Goal: Task Accomplishment & Management: Manage account settings

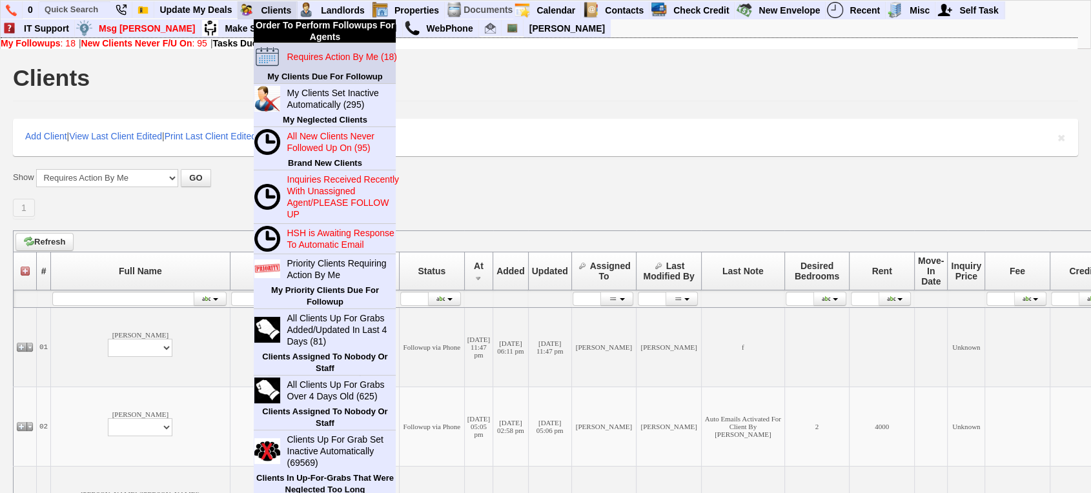
click at [297, 50] on link "Requires Action By Me (18)" at bounding box center [343, 56] width 124 height 17
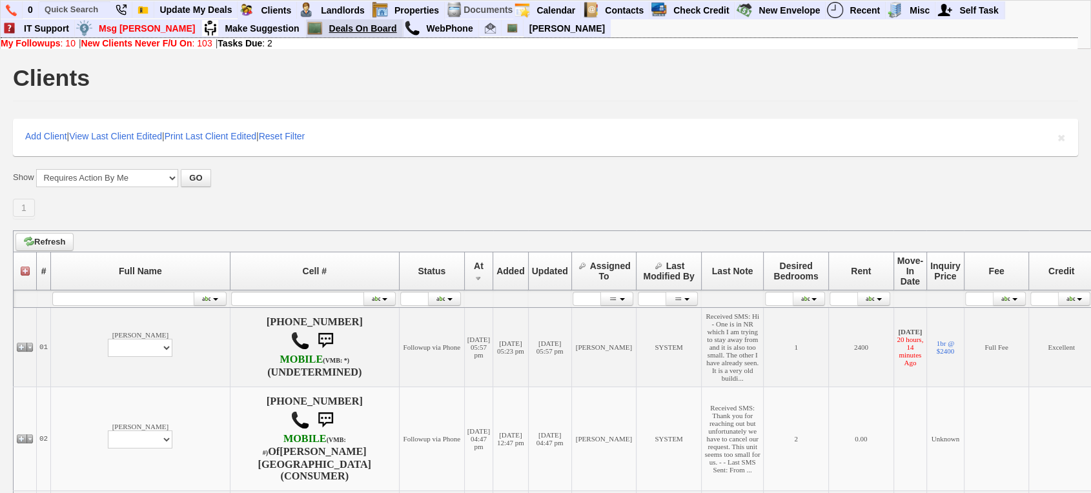
click at [324, 30] on link "Deals On Board" at bounding box center [363, 28] width 79 height 17
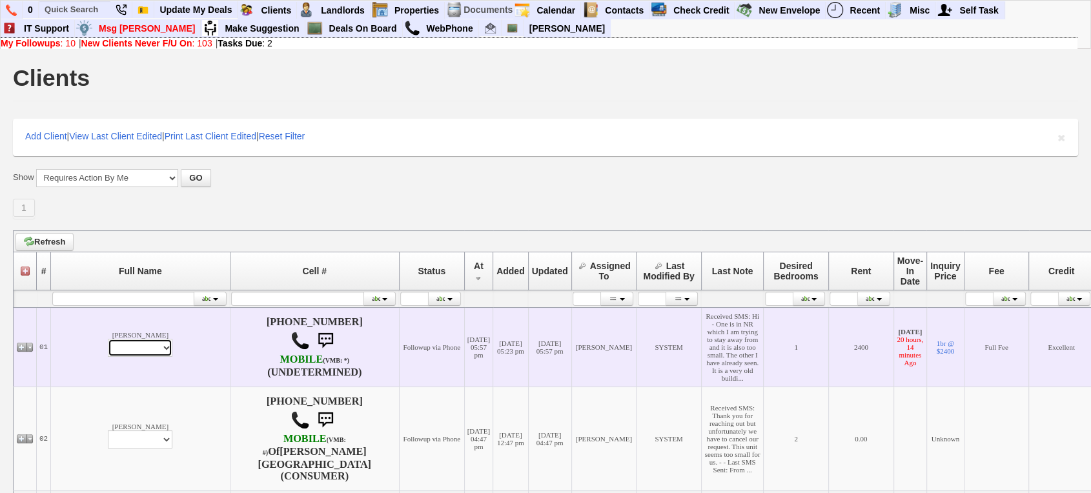
click at [108, 357] on select "Profile Edit Print Email Externally (Will Not Be Tracked In CRM) Closed Deals" at bounding box center [140, 348] width 65 height 18
select select "ChangeURL,/crm/custom/edit_client_form.php?redirect=%2Fcrm%2Fclients.php&id=162…"
click at [108, 357] on select "Profile Edit Print Email Externally (Will Not Be Tracked In CRM) Closed Deals" at bounding box center [140, 348] width 65 height 18
select select
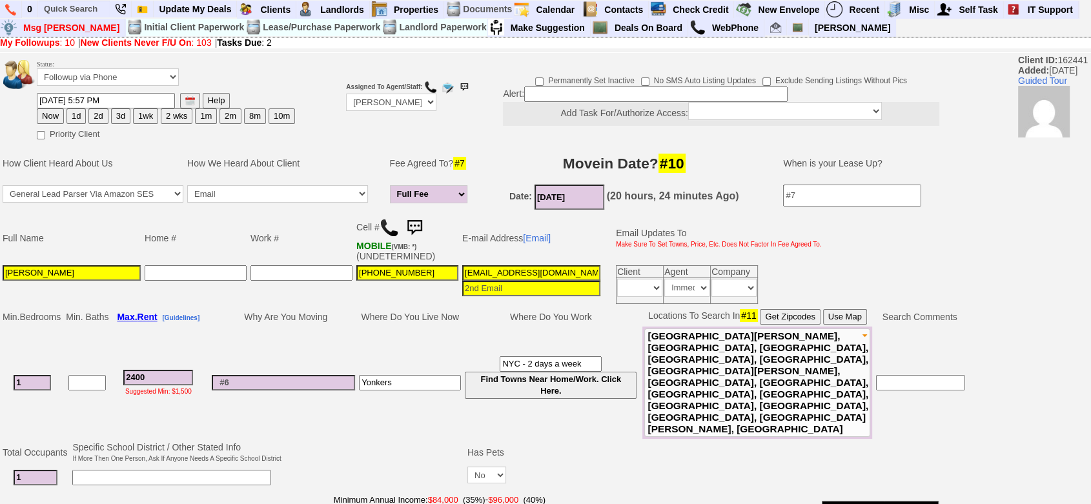
click at [415, 224] on img at bounding box center [414, 228] width 26 height 26
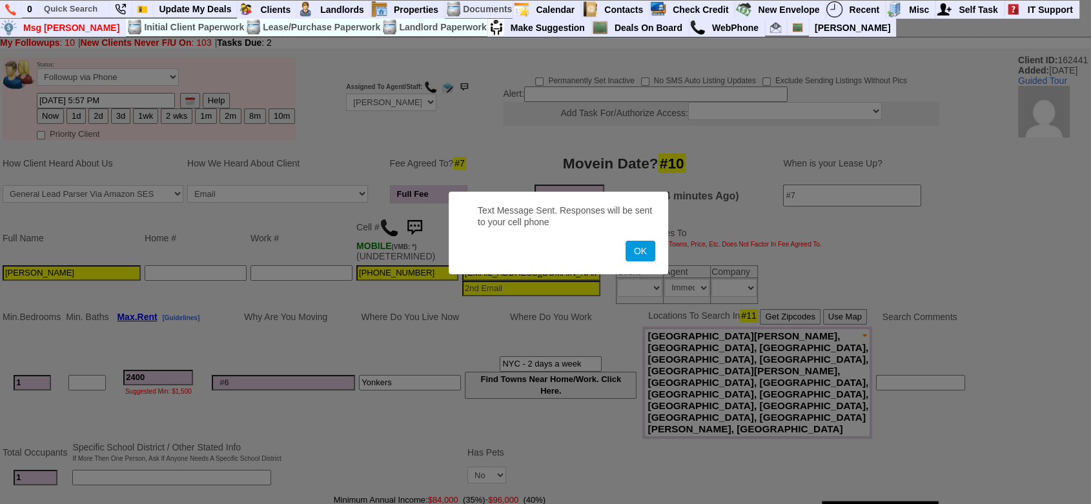
click at [625, 241] on button "OK" at bounding box center [640, 251] width 30 height 21
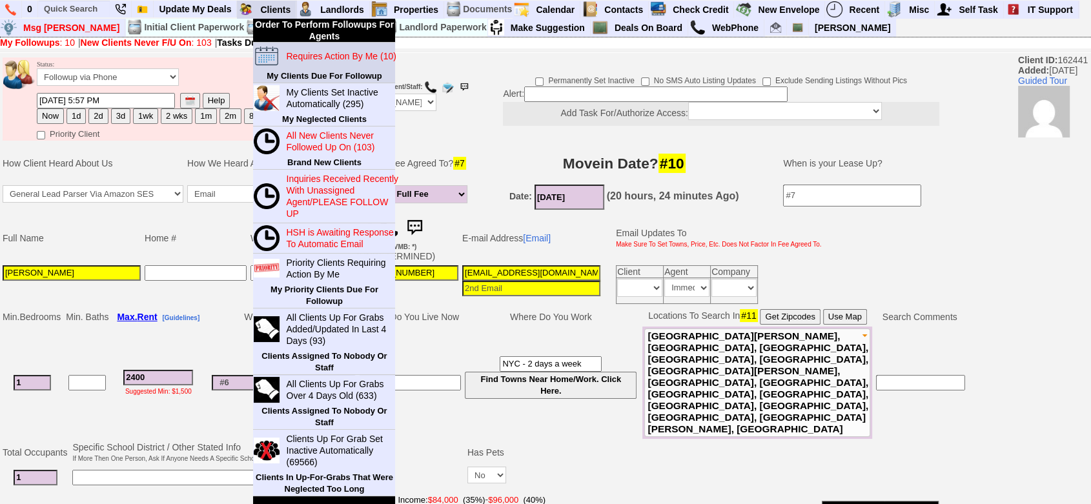
click at [308, 51] on blink "Requires Action By Me (10)" at bounding box center [341, 56] width 110 height 10
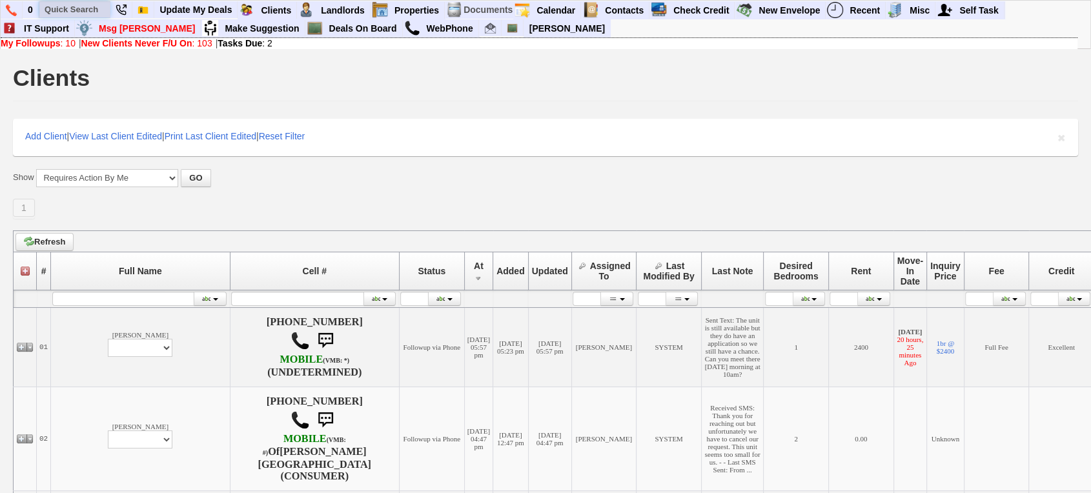
click at [66, 11] on input "text" at bounding box center [74, 9] width 71 height 16
paste input "[PHONE_NUMBER]"
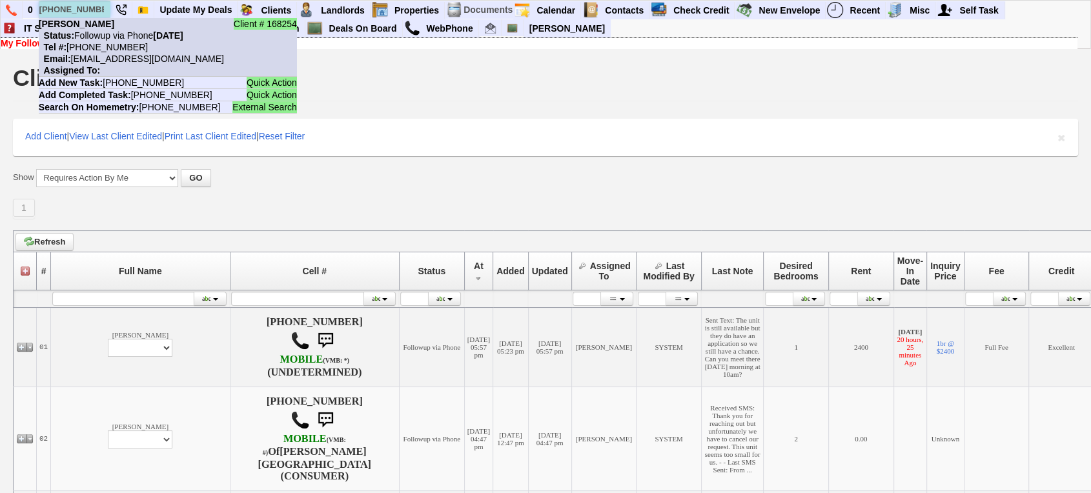
type input "530-520-3088"
click at [108, 31] on nobr "Status: Followup via Phone [DATE]" at bounding box center [111, 35] width 145 height 10
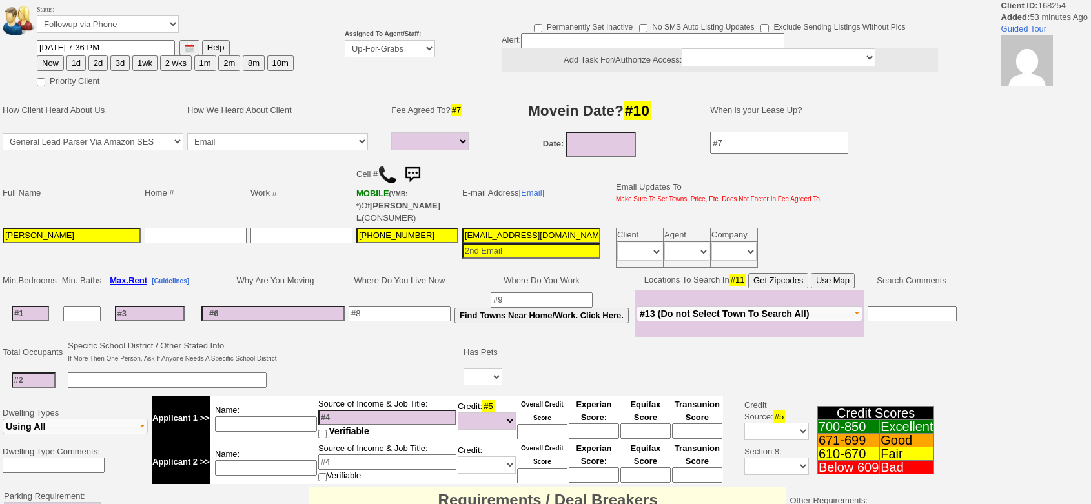
select select
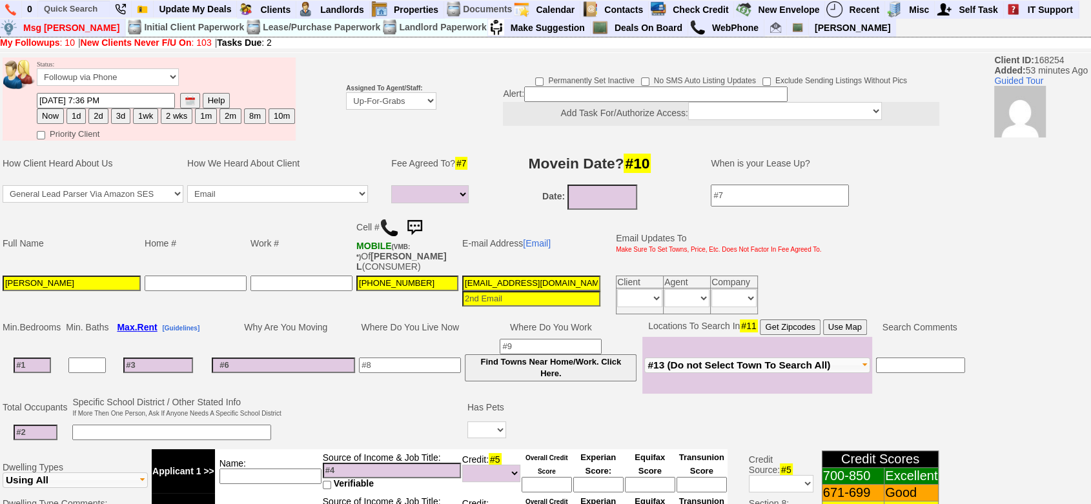
click at [77, 109] on button "1d" at bounding box center [75, 115] width 19 height 15
type input "10/02/2025 08:29 PM"
click at [403, 99] on select "Up-For-Grabs ***** STAFF ***** [PERSON_NAME] [PHONE_NUMBER] [PERSON_NAME] [PHON…" at bounding box center [391, 100] width 90 height 17
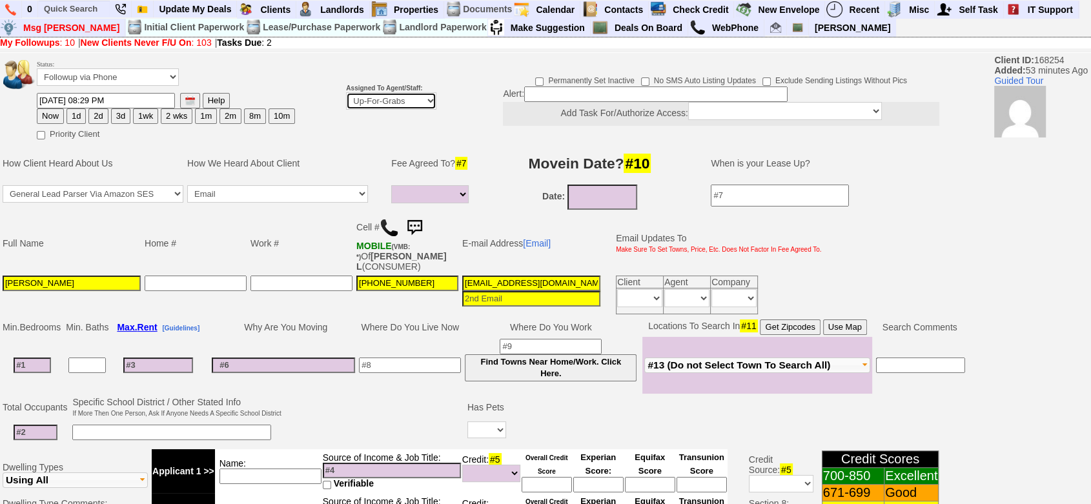
select select "148"
click at [346, 110] on select "Up-For-Grabs ***** STAFF ***** [PERSON_NAME] [PHONE_NUMBER] [PERSON_NAME] [PHON…" at bounding box center [391, 100] width 90 height 17
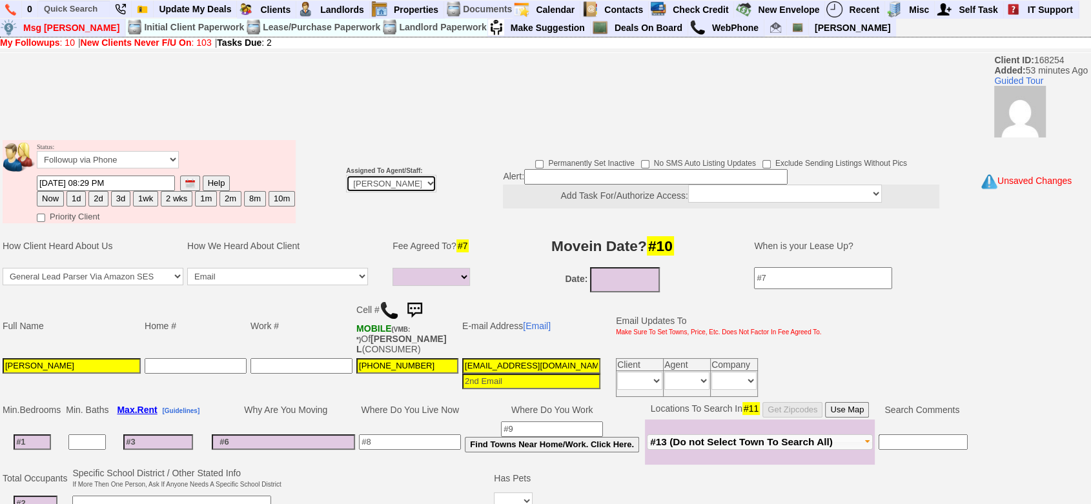
scroll to position [502, 0]
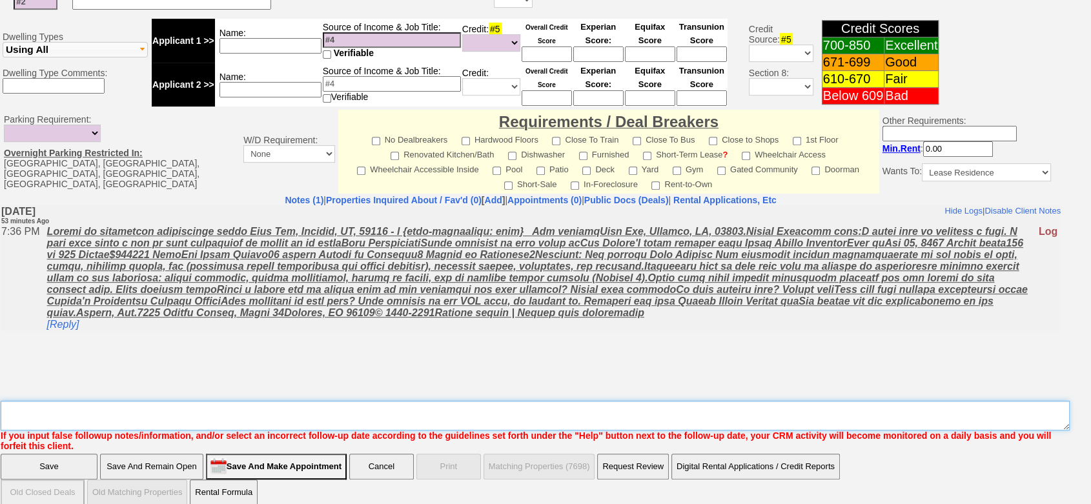
click at [385, 411] on textarea "Insert New Note Here" at bounding box center [535, 416] width 1069 height 30
type textarea "f"
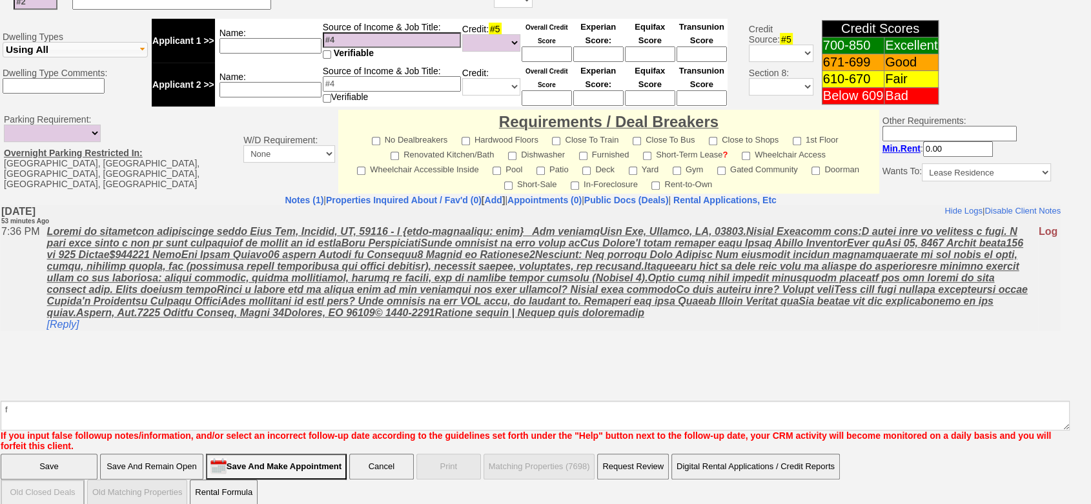
click input "Save" at bounding box center [49, 467] width 97 height 26
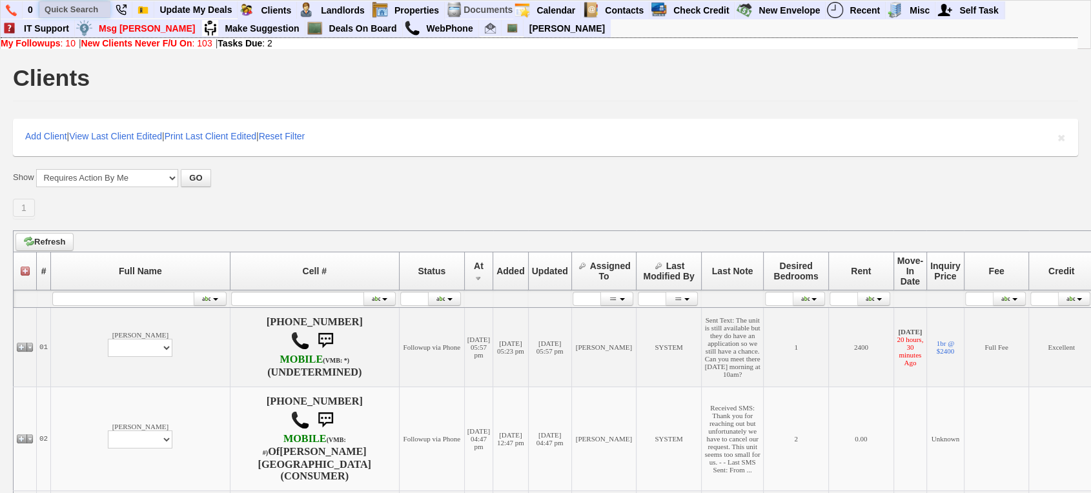
click at [54, 11] on input "text" at bounding box center [74, 9] width 71 height 16
paste input "[PHONE_NUMBER]"
type input "[PHONE_NUMBER]"
click at [128, 35] on link "Msg [PERSON_NAME]" at bounding box center [147, 28] width 107 height 17
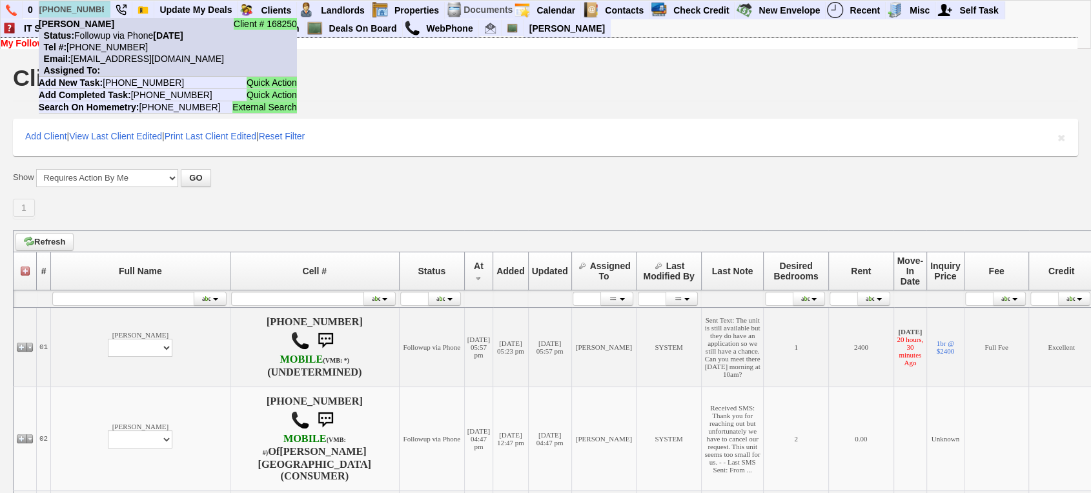
click at [101, 30] on nobr "Status: Followup via Phone Wednesday, October 1st, 2025" at bounding box center [111, 35] width 145 height 10
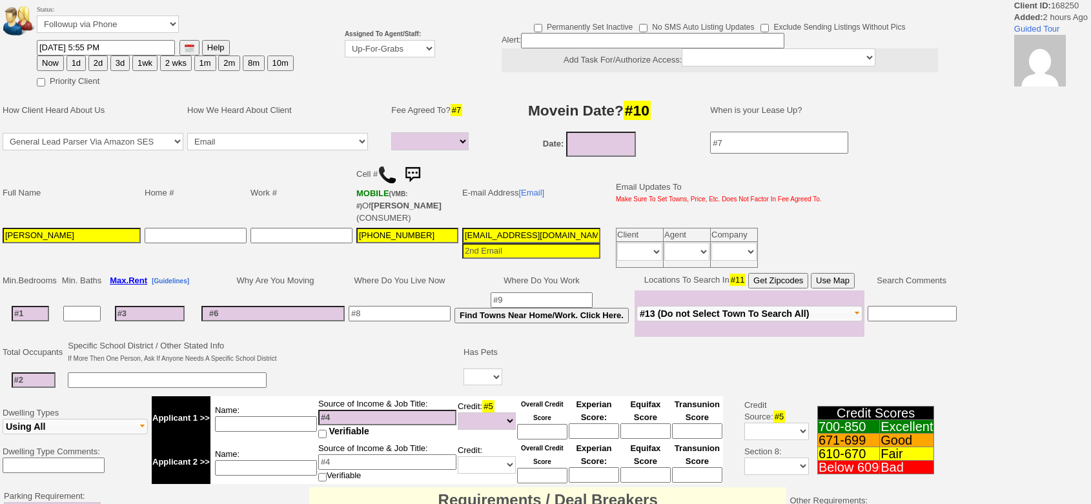
select select
click at [358, 55] on select "Up-For-Grabs ***** STAFF ***** [PERSON_NAME] [PHONE_NUMBER] [PERSON_NAME] [PHON…" at bounding box center [390, 48] width 90 height 17
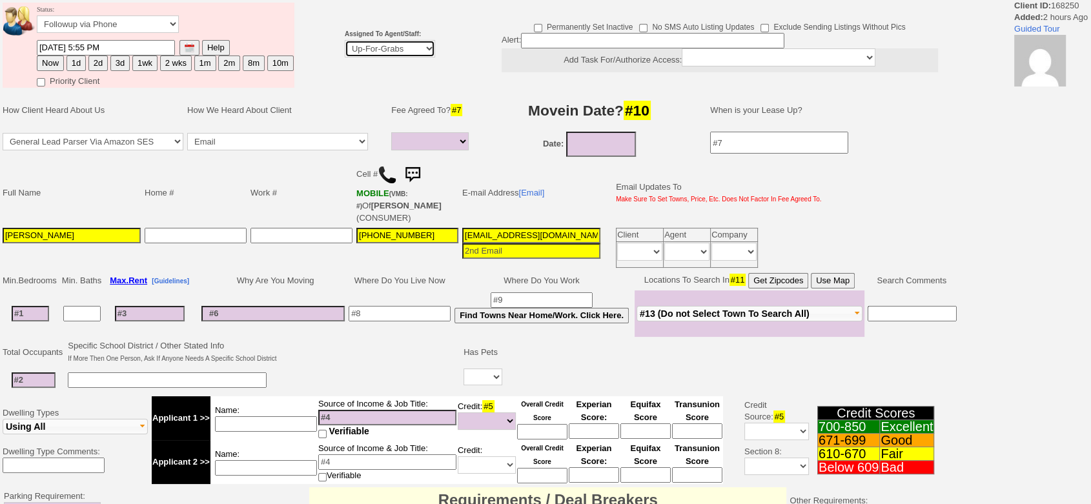
select select "148"
click at [345, 57] on select "Up-For-Grabs ***** STAFF ***** Bob Bruno 914-419-3579 Cristy Liberto 914-486-10…" at bounding box center [390, 48] width 90 height 17
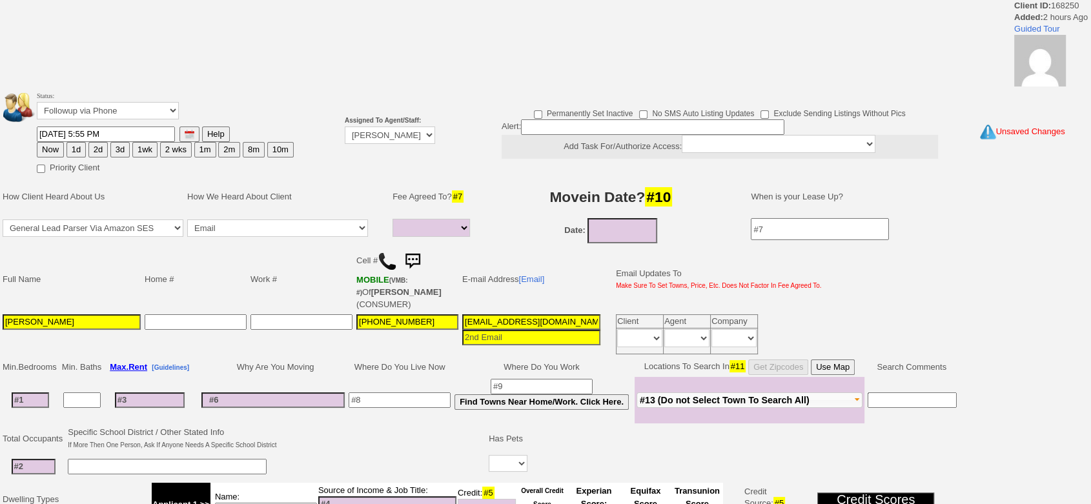
click at [76, 147] on button "1d" at bounding box center [75, 149] width 19 height 15
type input "10/02/2025 08:33 PM"
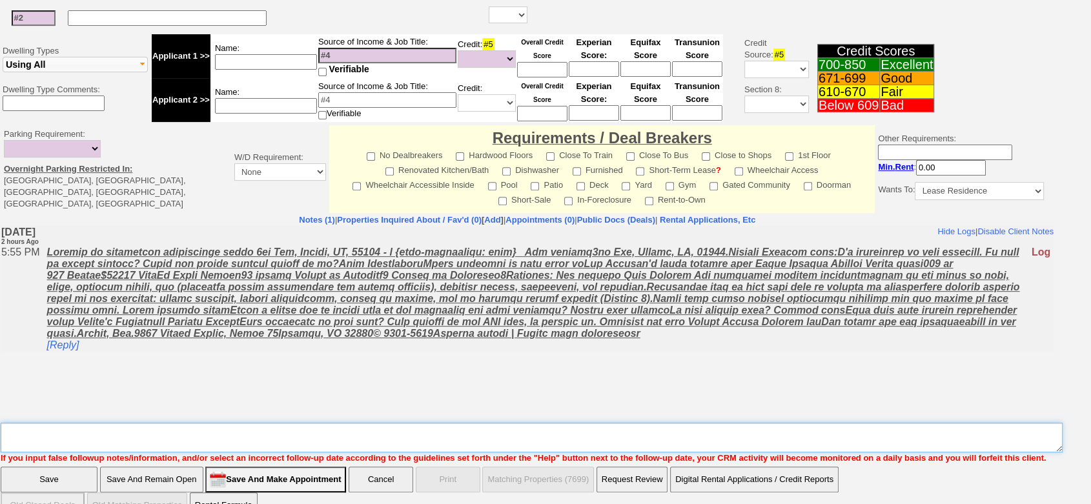
click at [548, 423] on textarea "Insert New Note Here" at bounding box center [532, 438] width 1062 height 30
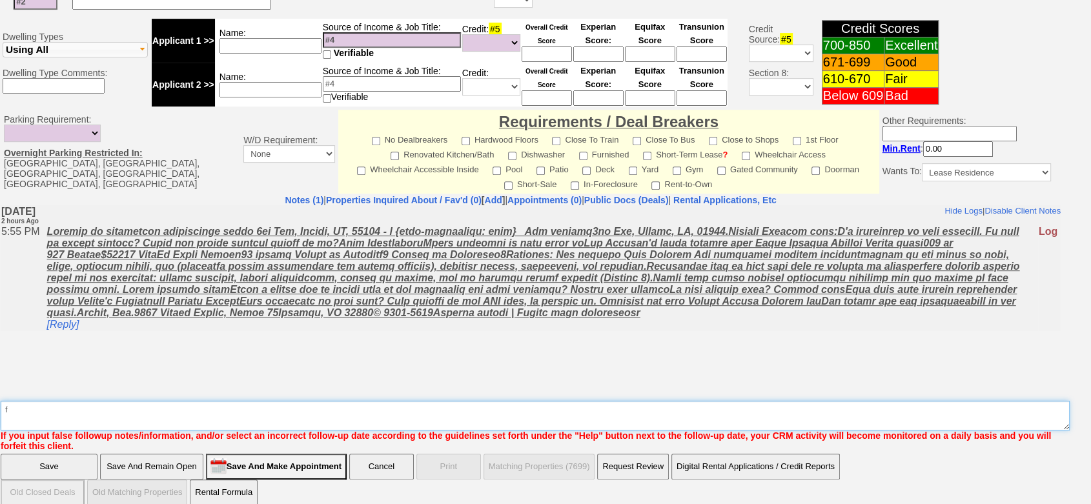
type textarea "f"
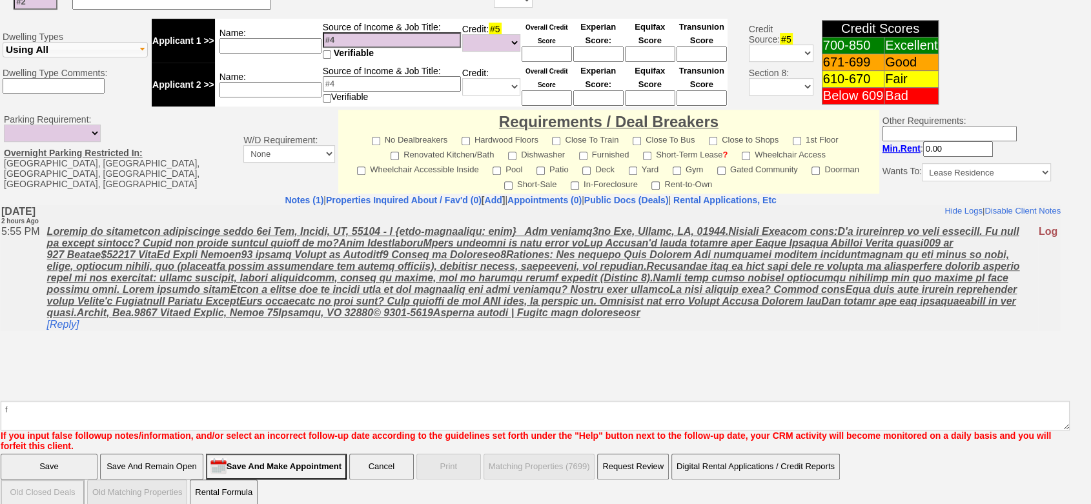
click input "Save" at bounding box center [49, 467] width 97 height 26
